Goal: Task Accomplishment & Management: Manage account settings

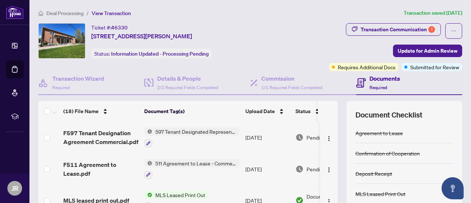
scroll to position [80, 0]
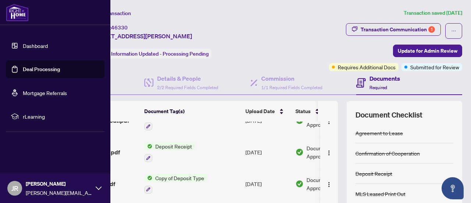
click at [23, 44] on link "Dashboard" at bounding box center [35, 45] width 25 height 7
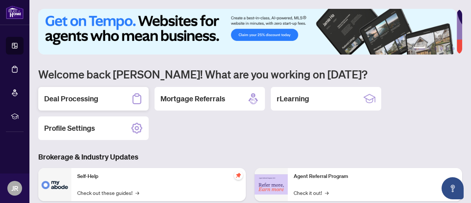
click at [70, 97] on h2 "Deal Processing" at bounding box center [71, 99] width 54 height 10
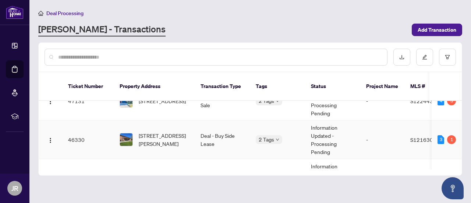
scroll to position [24, 0]
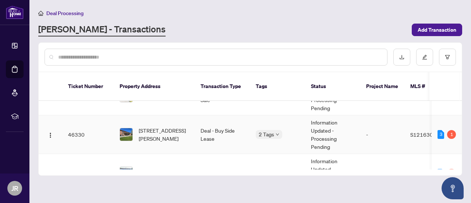
click at [256, 131] on span "Requires Additional Docs" at bounding box center [256, 131] width 0 height 0
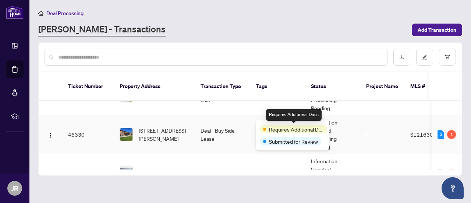
click at [277, 127] on span "Requires Additional Docs" at bounding box center [296, 129] width 55 height 8
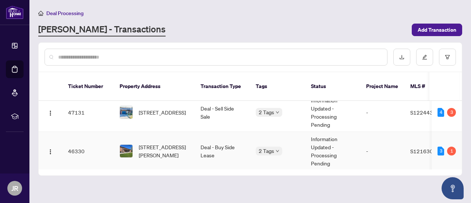
scroll to position [0, 0]
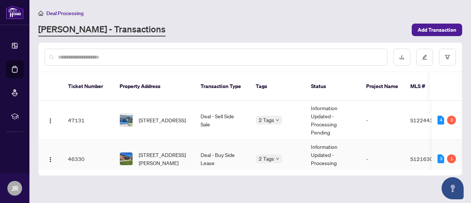
click at [154, 151] on span "[STREET_ADDRESS][PERSON_NAME]" at bounding box center [164, 159] width 50 height 16
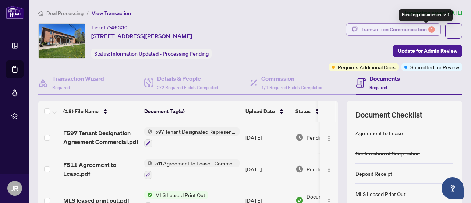
click at [429, 32] on div "1" at bounding box center [432, 29] width 7 height 7
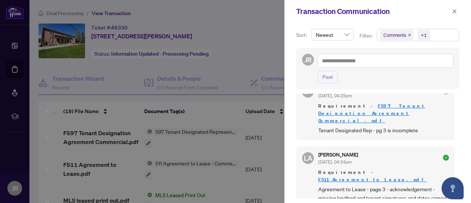
scroll to position [99, 0]
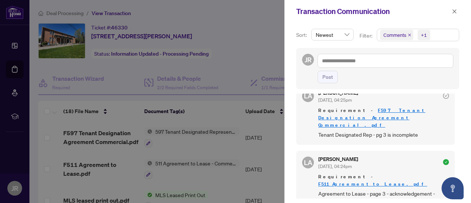
click at [180, 137] on div at bounding box center [235, 101] width 471 height 203
drag, startPoint x: 454, startPoint y: 9, endPoint x: 444, endPoint y: 19, distance: 14.1
click at [454, 10] on icon "close" at bounding box center [454, 11] width 5 height 5
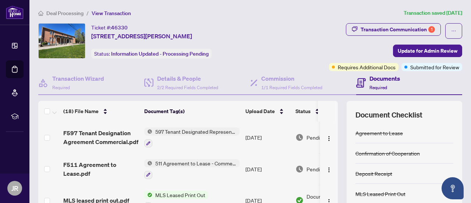
click at [158, 132] on span "597 Tenant Designated Representation Agreement - Commercial - Mandate for Lease" at bounding box center [195, 131] width 87 height 8
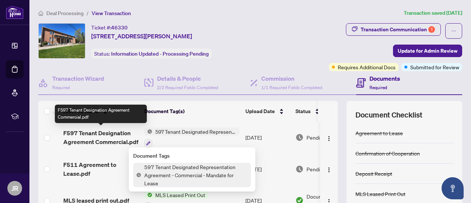
click at [74, 137] on span "F597 Tenant Designation Agreement Commercial.pdf" at bounding box center [100, 138] width 75 height 18
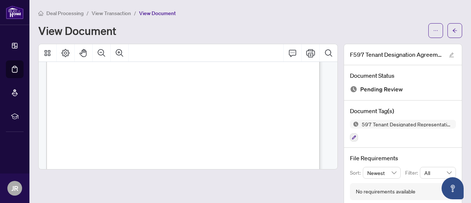
scroll to position [861, 0]
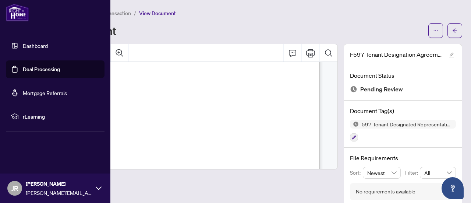
click at [23, 47] on link "Dashboard" at bounding box center [35, 45] width 25 height 7
